Goal: Information Seeking & Learning: Learn about a topic

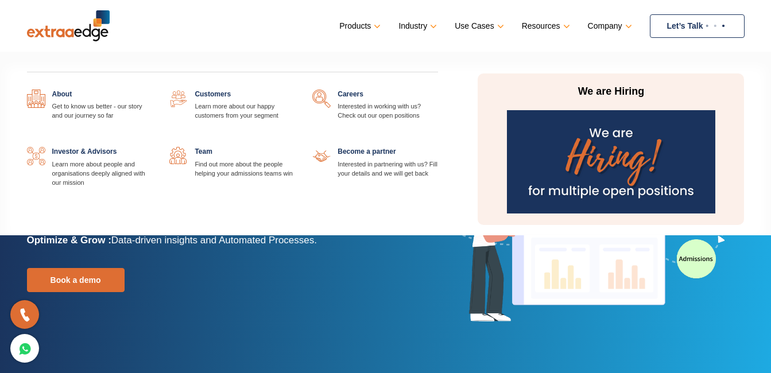
click at [152, 90] on link at bounding box center [152, 90] width 0 height 0
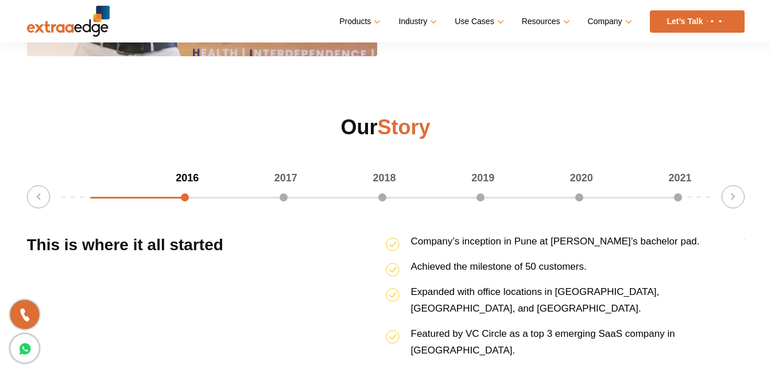
scroll to position [1469, 0]
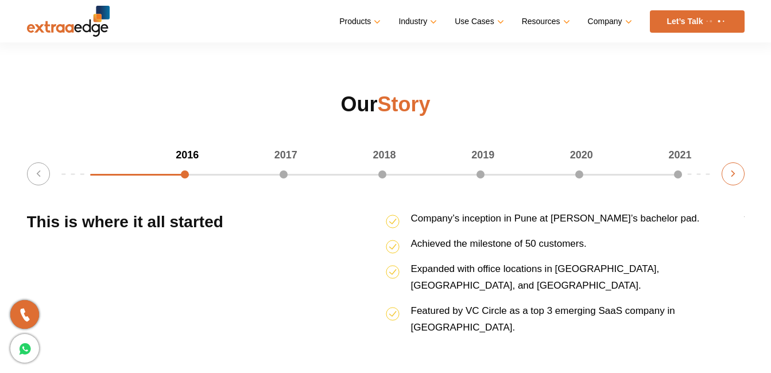
click at [728, 176] on button "Next" at bounding box center [732, 173] width 23 height 23
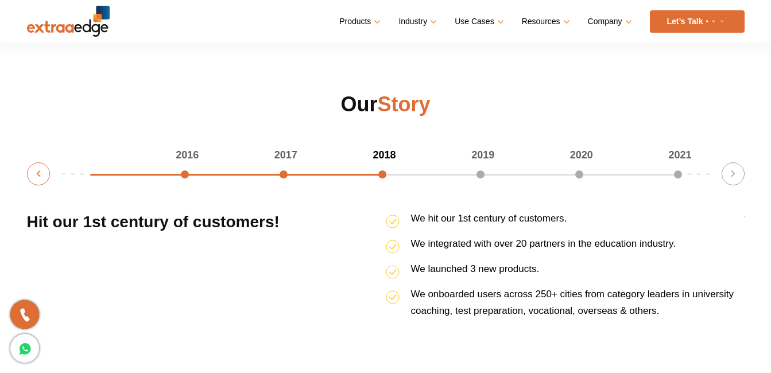
click at [41, 172] on button "Previous" at bounding box center [38, 173] width 23 height 23
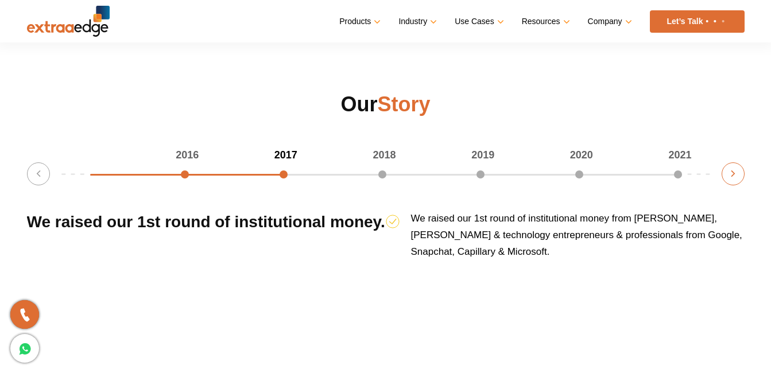
click at [732, 181] on button "Next" at bounding box center [732, 173] width 23 height 23
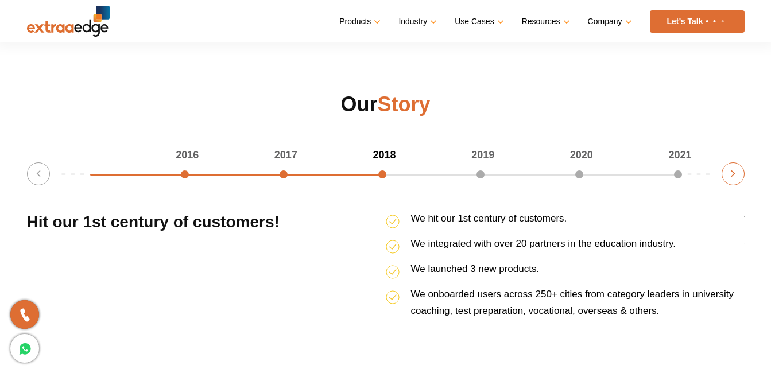
click at [732, 181] on button "Next" at bounding box center [732, 173] width 23 height 23
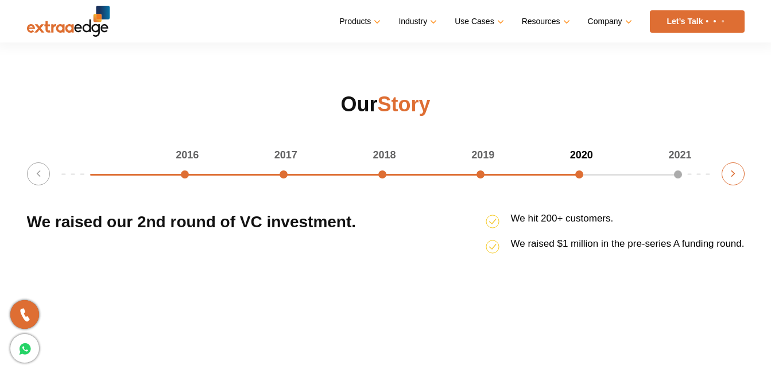
click at [732, 181] on button "Next" at bounding box center [732, 173] width 23 height 23
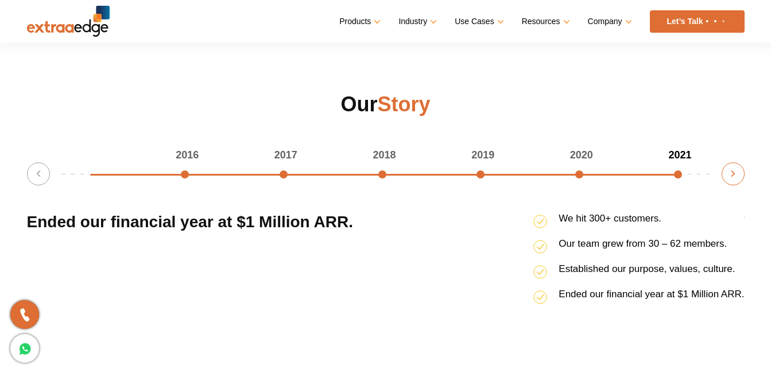
click at [732, 181] on button "Next" at bounding box center [732, 173] width 23 height 23
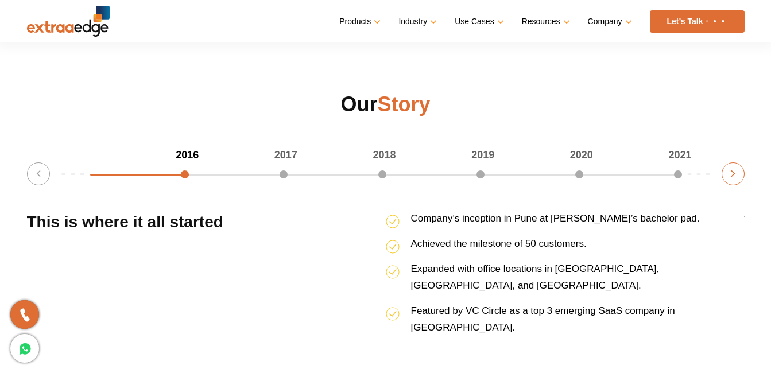
click at [732, 181] on button "Next" at bounding box center [732, 173] width 23 height 23
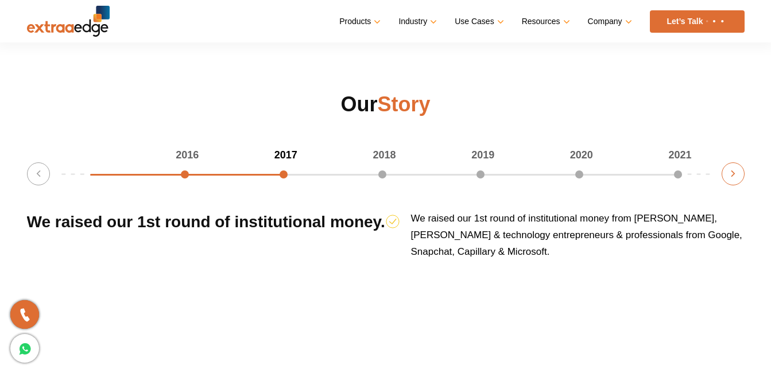
click at [732, 181] on button "Next" at bounding box center [732, 173] width 23 height 23
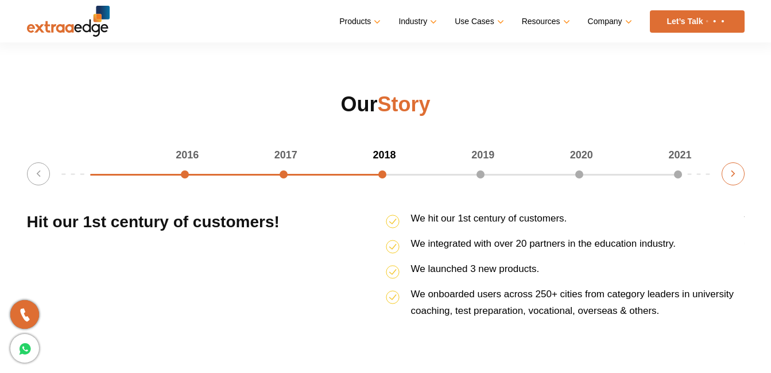
click at [732, 181] on button "Next" at bounding box center [732, 173] width 23 height 23
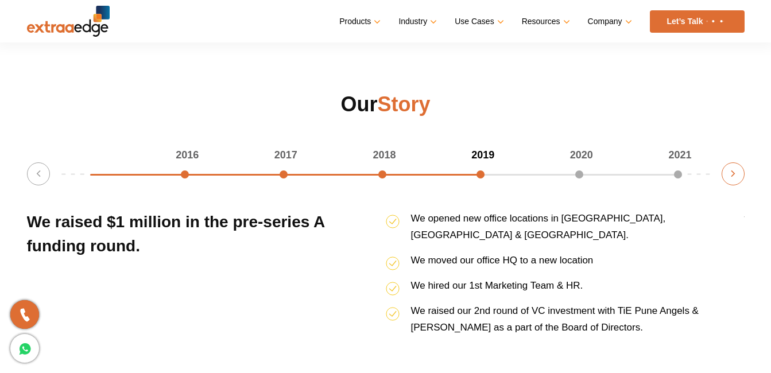
click at [734, 169] on button "Next" at bounding box center [732, 173] width 23 height 23
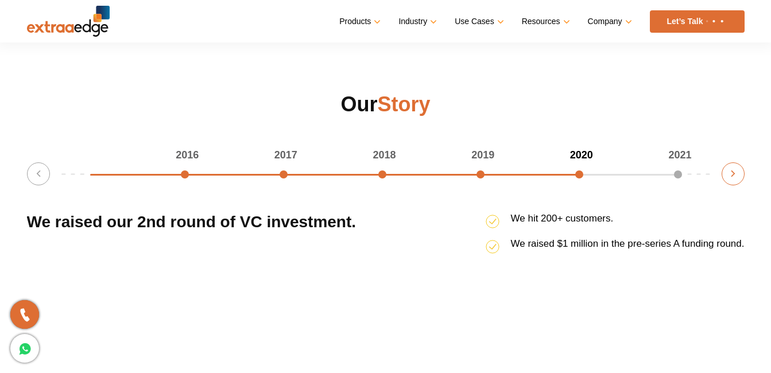
click at [734, 169] on button "Next" at bounding box center [732, 173] width 23 height 23
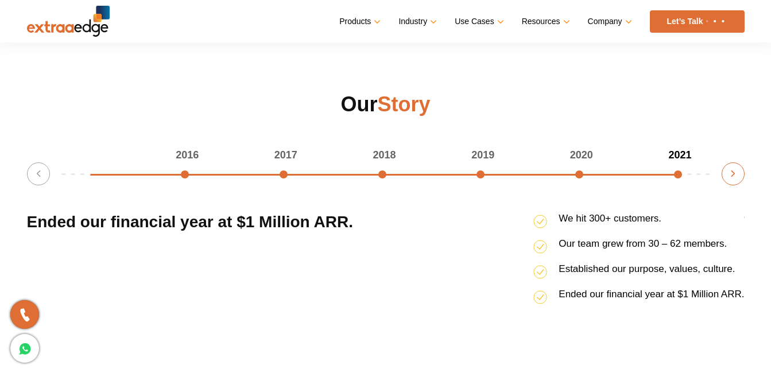
click at [730, 177] on button "Next" at bounding box center [732, 173] width 23 height 23
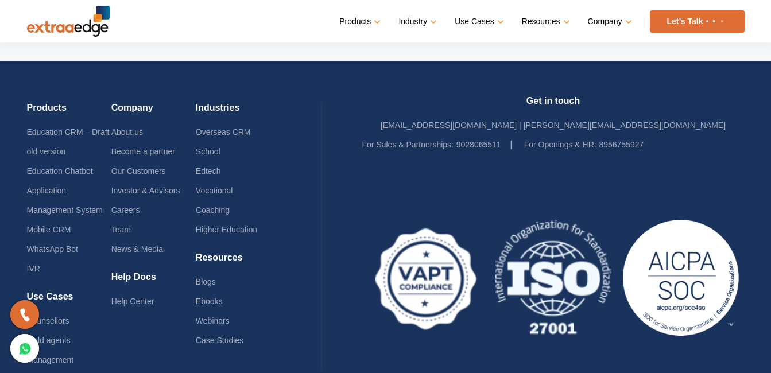
scroll to position [2594, 0]
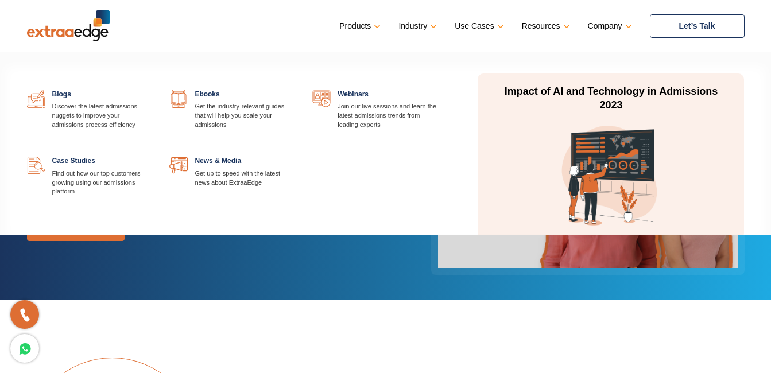
click at [152, 90] on link at bounding box center [152, 90] width 0 height 0
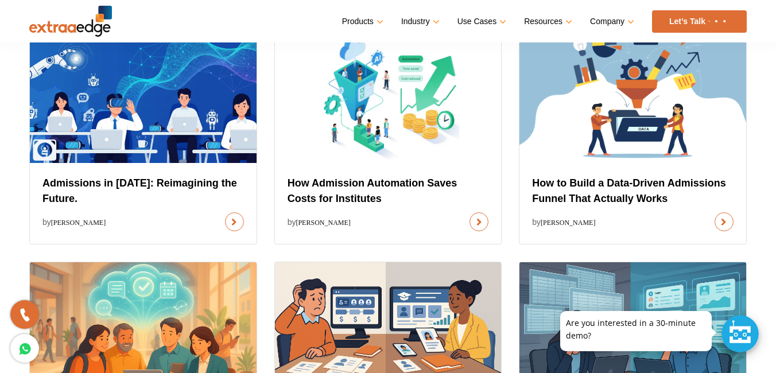
scroll to position [390, 0]
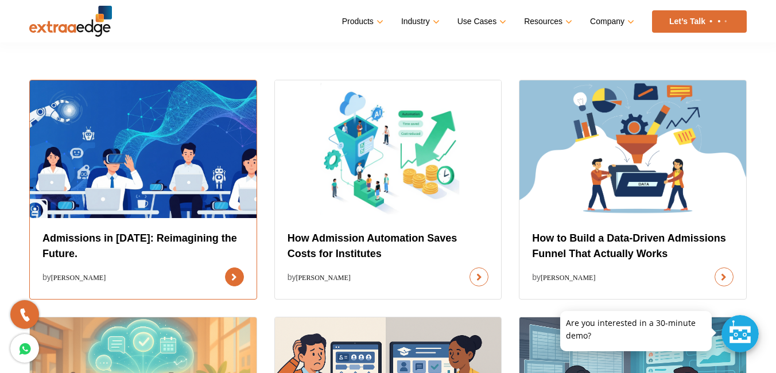
click at [225, 267] on link at bounding box center [234, 276] width 19 height 19
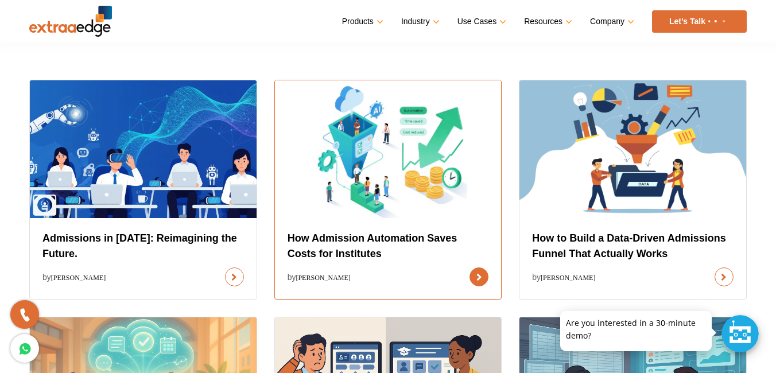
click at [469, 267] on link at bounding box center [478, 276] width 19 height 19
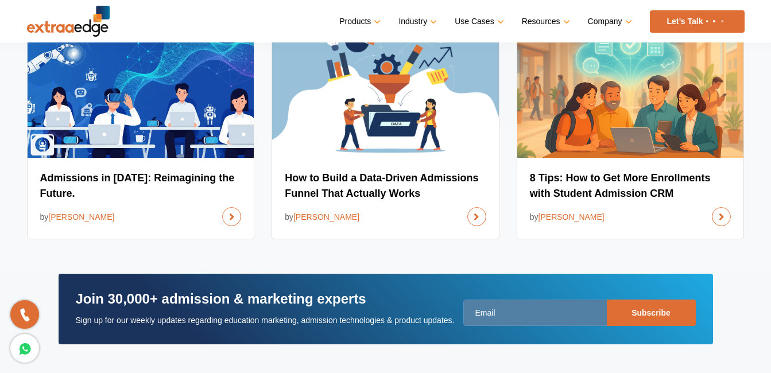
scroll to position [2938, 0]
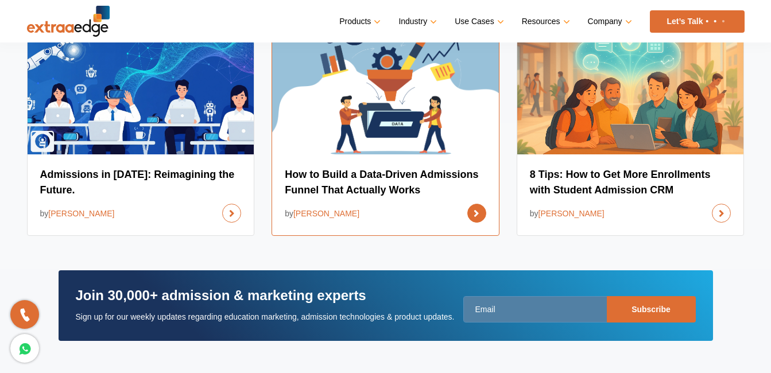
click at [467, 204] on link at bounding box center [476, 213] width 19 height 19
